Goal: Book appointment/travel/reservation

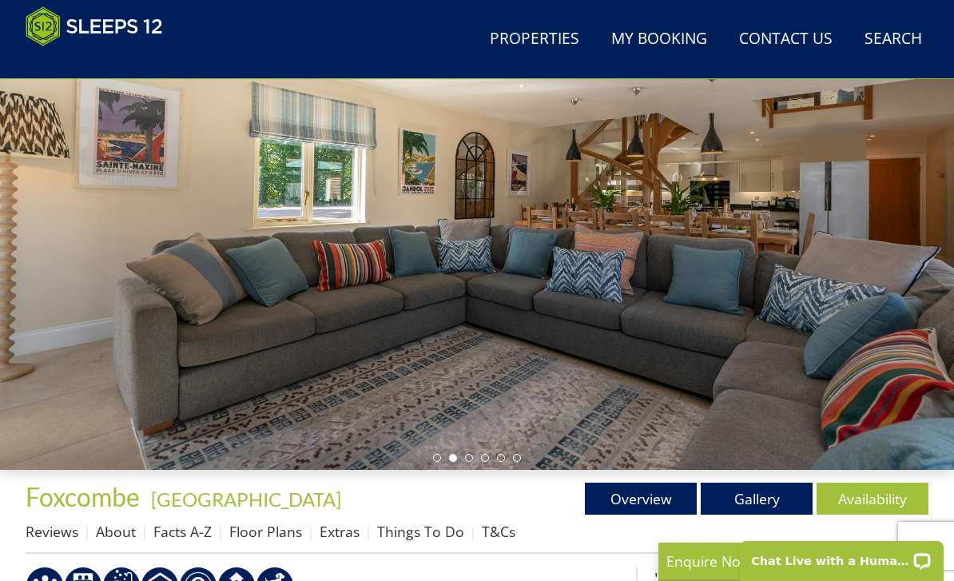
scroll to position [193, 0]
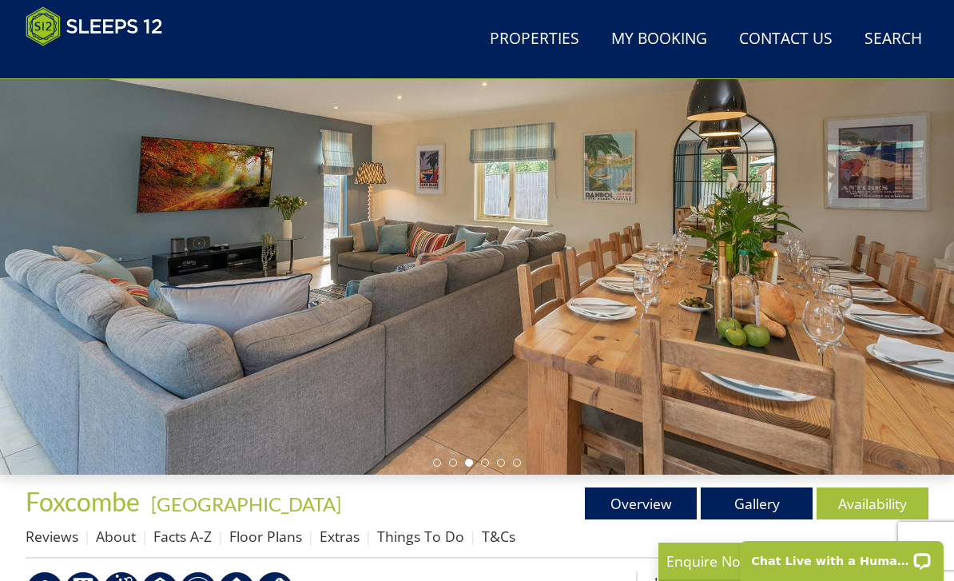
click at [759, 500] on link "Gallery" at bounding box center [757, 504] width 112 height 32
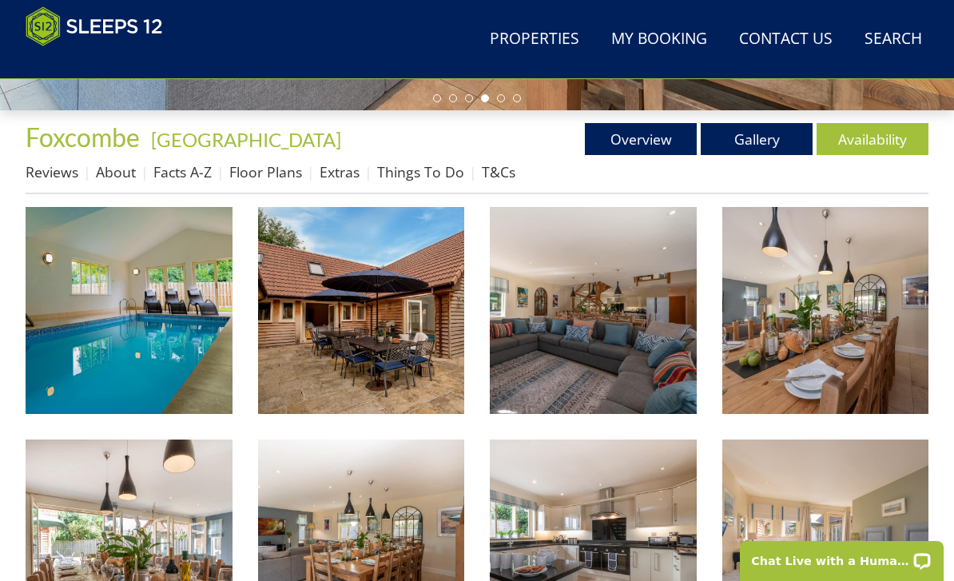
scroll to position [557, 0]
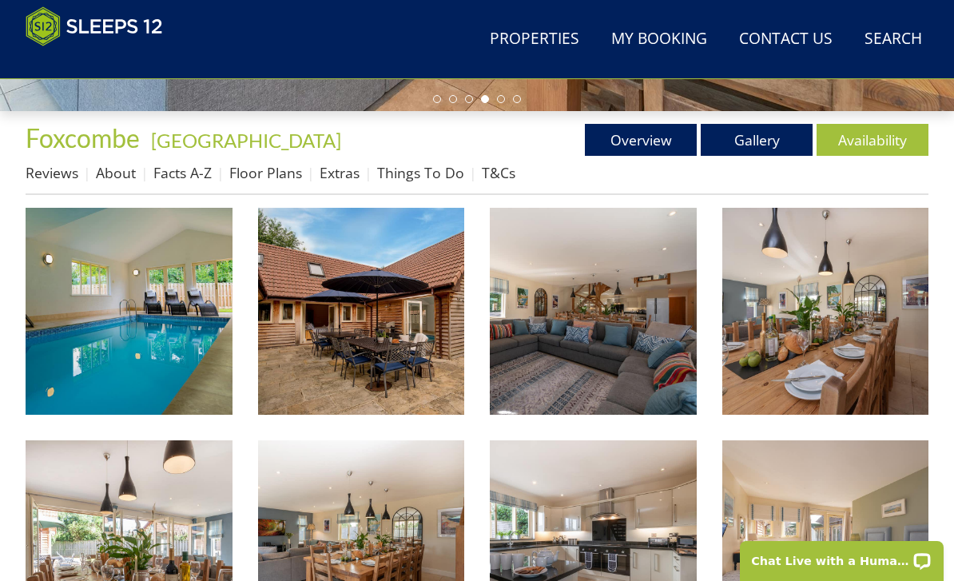
click at [122, 327] on img at bounding box center [129, 311] width 207 height 207
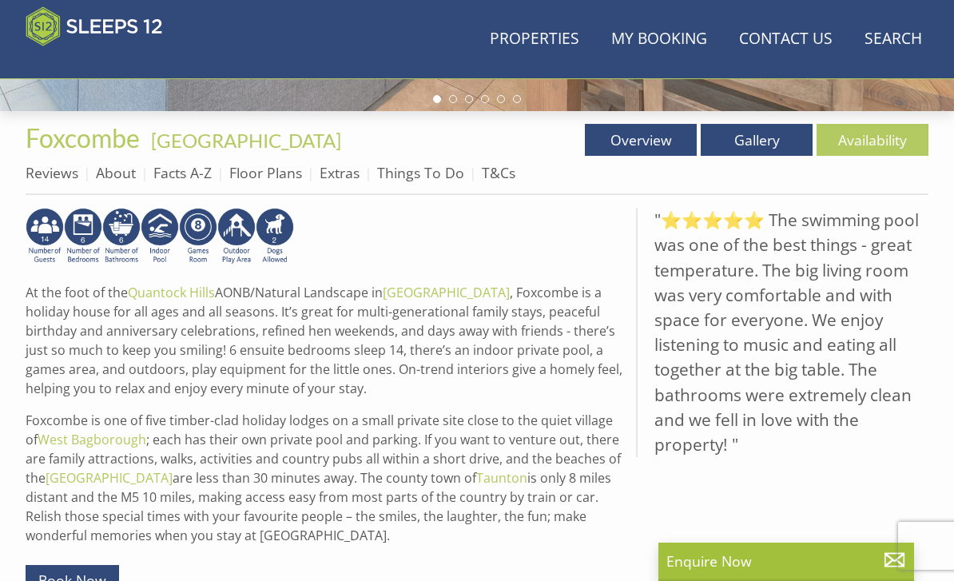
scroll to position [193, 0]
